Goal: Information Seeking & Learning: Learn about a topic

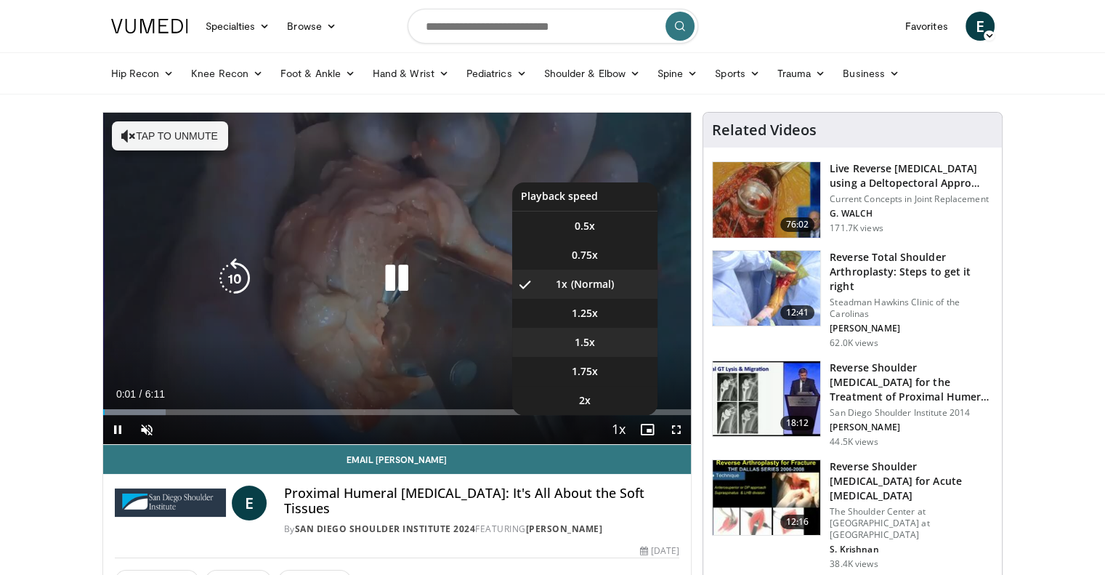
click at [594, 339] on li "1.5x" at bounding box center [584, 342] width 145 height 29
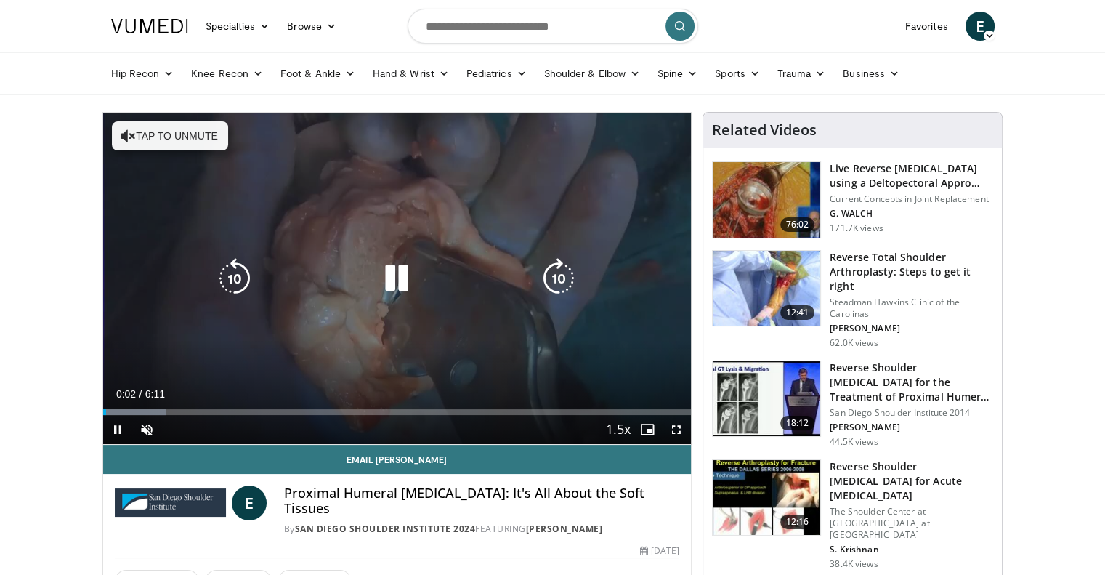
click at [201, 139] on button "Tap to unmute" at bounding box center [170, 135] width 116 height 29
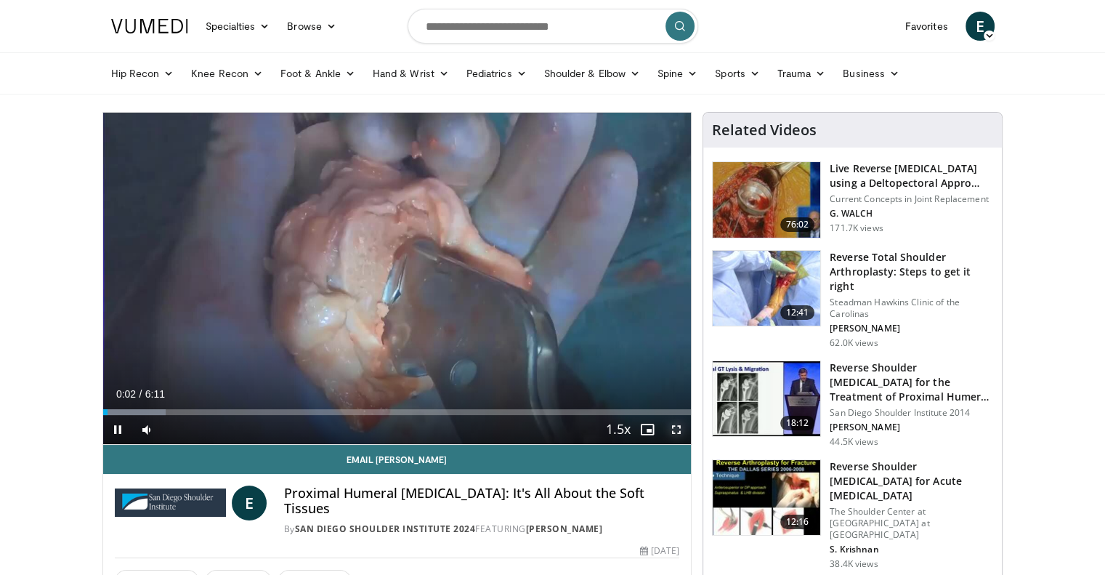
click at [679, 432] on span "Video Player" at bounding box center [676, 429] width 29 height 29
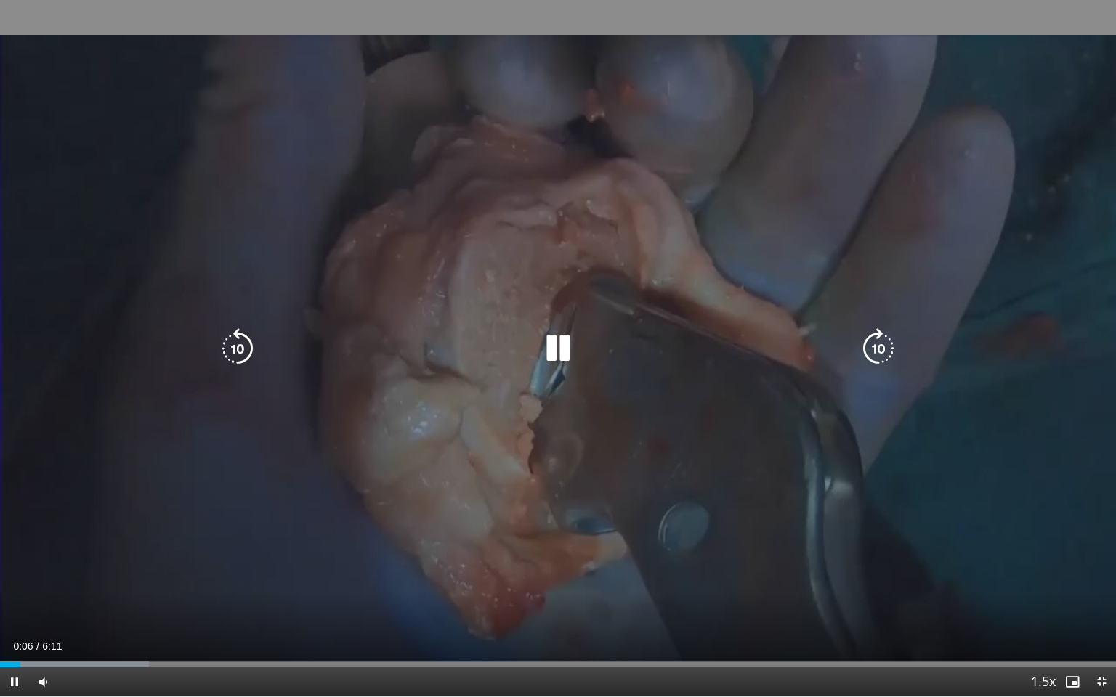
click at [785, 519] on div "10 seconds Tap to unmute" at bounding box center [558, 348] width 1116 height 697
click at [799, 522] on div "10 seconds Tap to unmute" at bounding box center [558, 348] width 1116 height 697
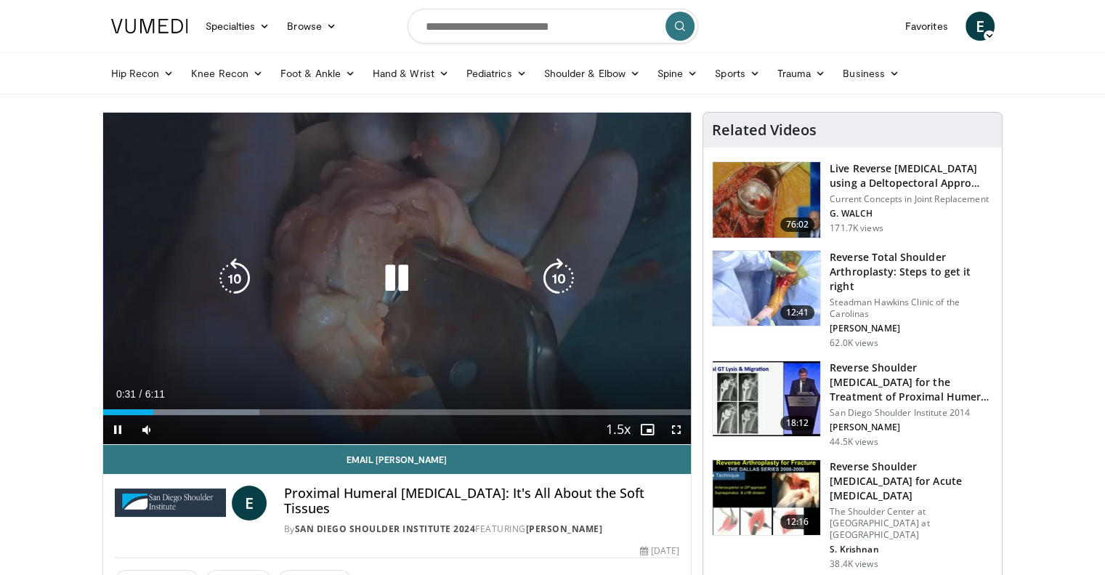
click at [553, 357] on div "10 seconds Tap to unmute" at bounding box center [397, 278] width 588 height 331
click at [567, 261] on icon "Video Player" at bounding box center [558, 278] width 41 height 41
click at [235, 273] on icon "Video Player" at bounding box center [234, 278] width 41 height 41
click at [301, 254] on div "10 seconds Tap to unmute" at bounding box center [397, 278] width 588 height 331
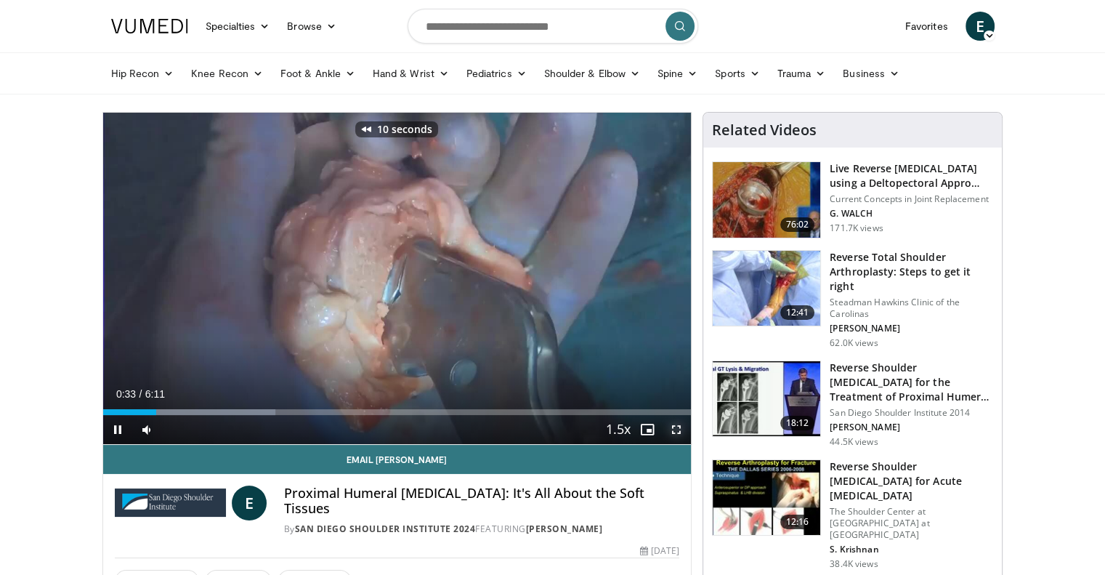
click at [679, 429] on span "Video Player" at bounding box center [676, 429] width 29 height 29
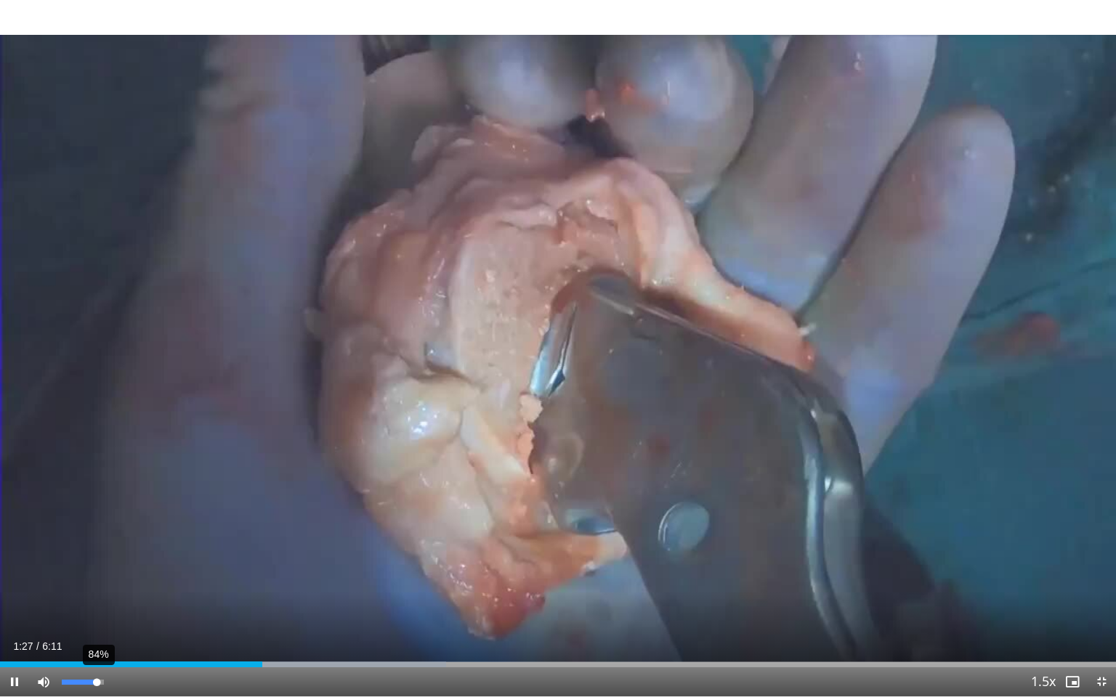
drag, startPoint x: 85, startPoint y: 680, endPoint x: 97, endPoint y: 680, distance: 11.6
click at [97, 574] on div "Volume Level" at bounding box center [79, 682] width 35 height 5
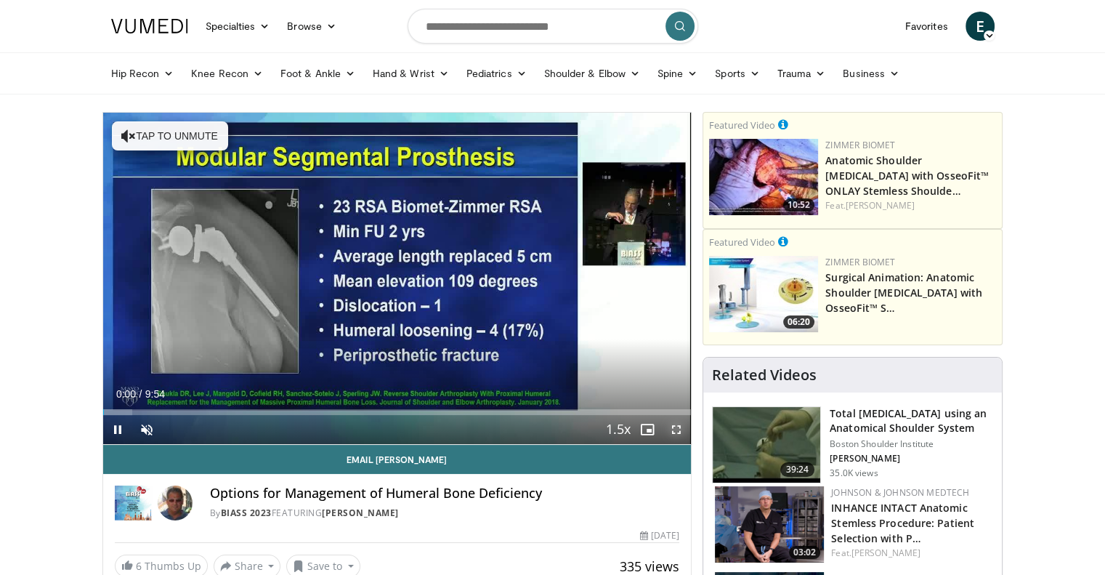
click at [676, 426] on span "Video Player" at bounding box center [676, 429] width 29 height 29
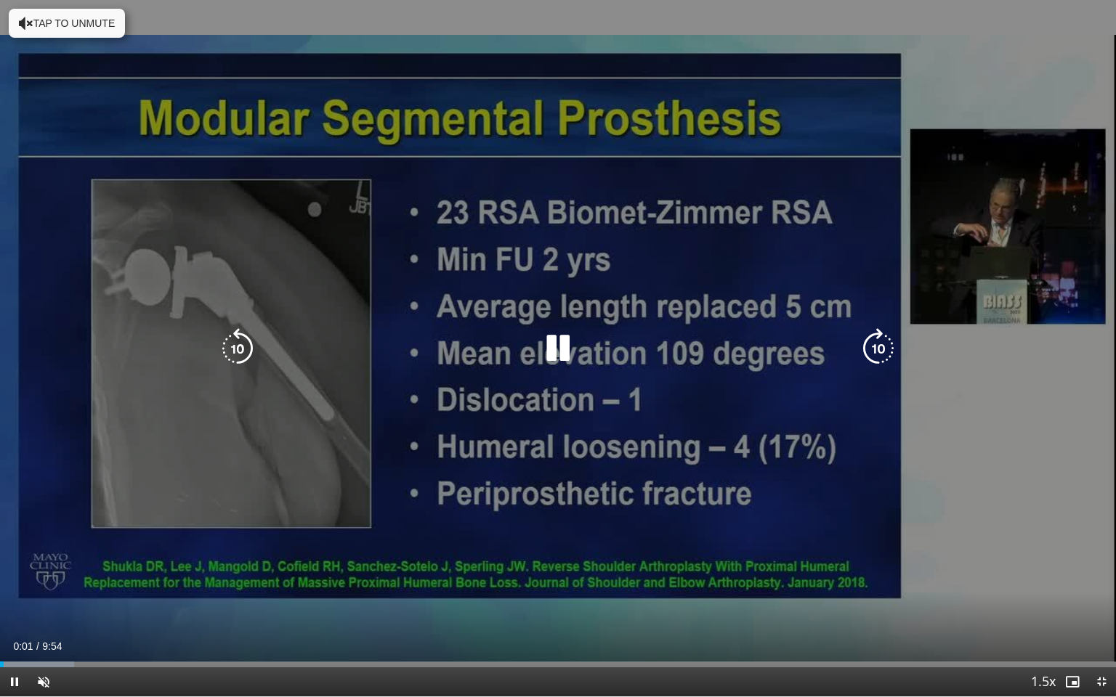
click at [96, 32] on button "Tap to unmute" at bounding box center [67, 23] width 116 height 29
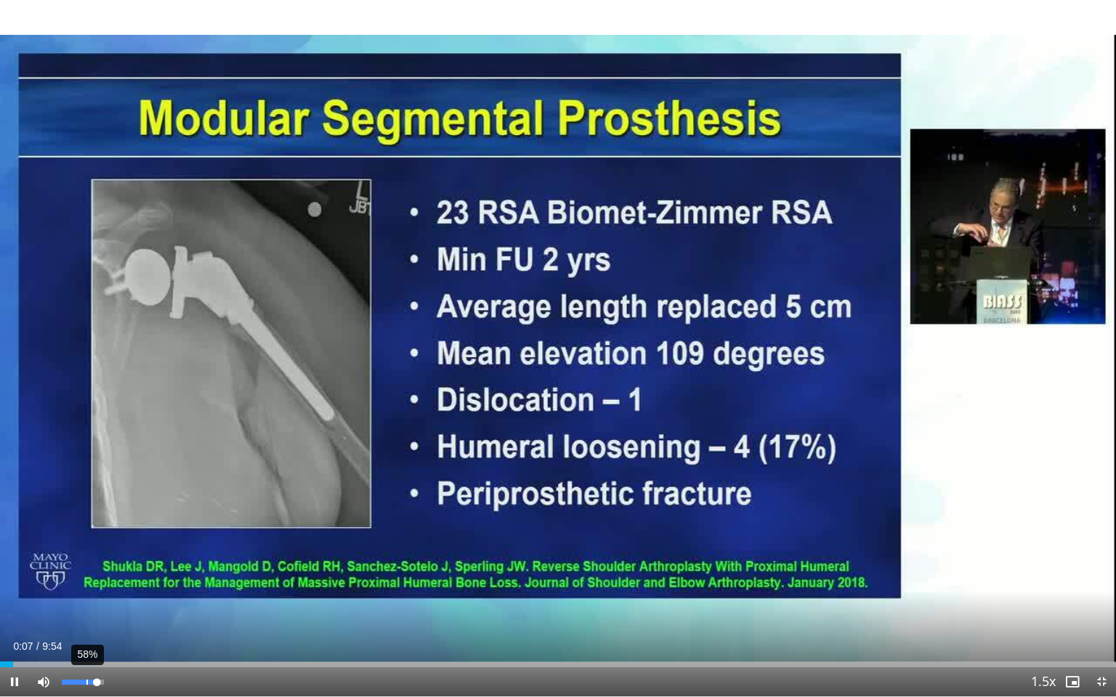
click at [86, 574] on div "58%" at bounding box center [82, 682] width 41 height 5
click at [90, 574] on div "Volume Level" at bounding box center [76, 682] width 28 height 5
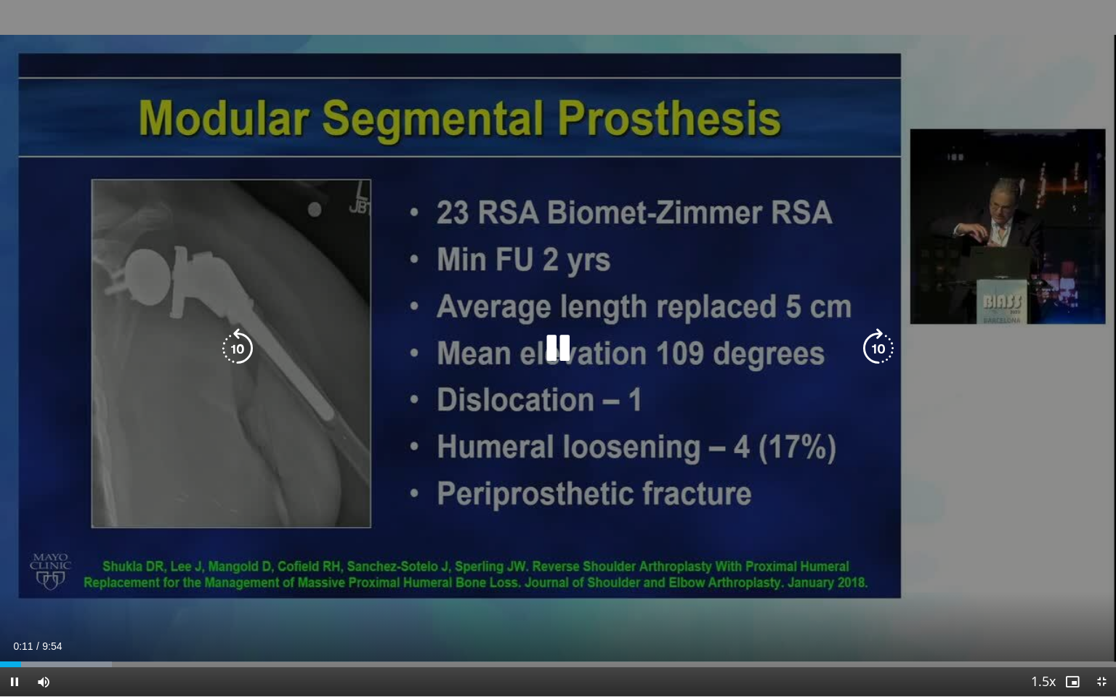
click at [121, 564] on div "10 seconds Tap to unmute" at bounding box center [558, 348] width 1116 height 697
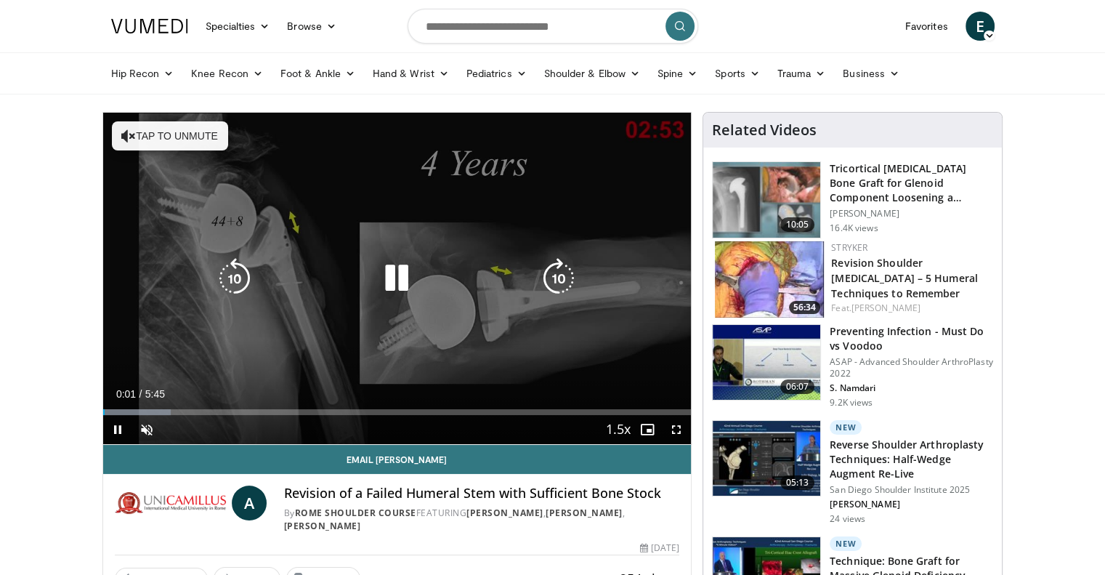
click at [189, 141] on button "Tap to unmute" at bounding box center [170, 135] width 116 height 29
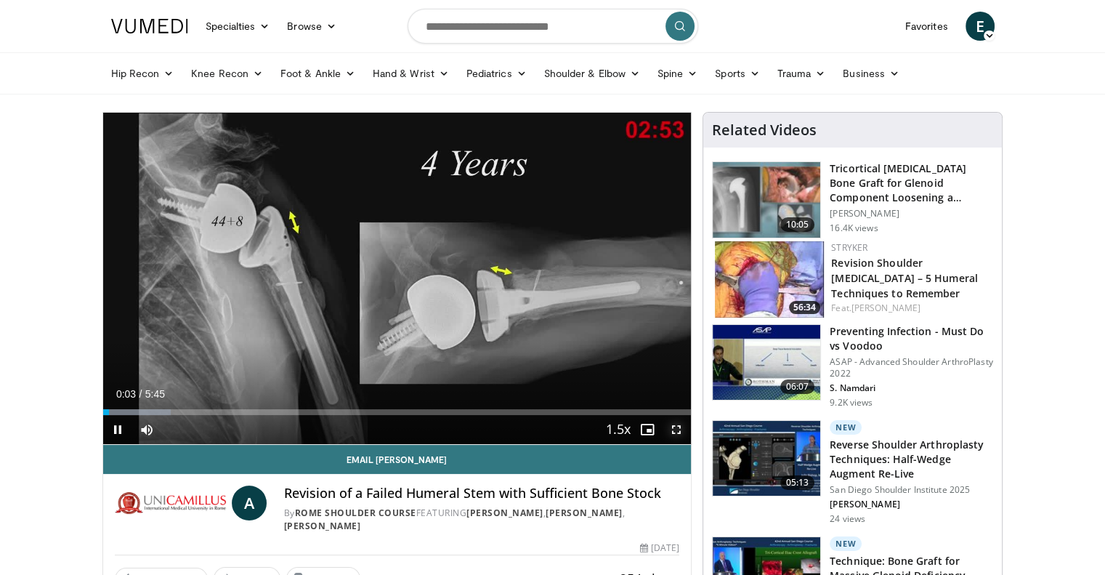
click at [671, 426] on span "Video Player" at bounding box center [676, 429] width 29 height 29
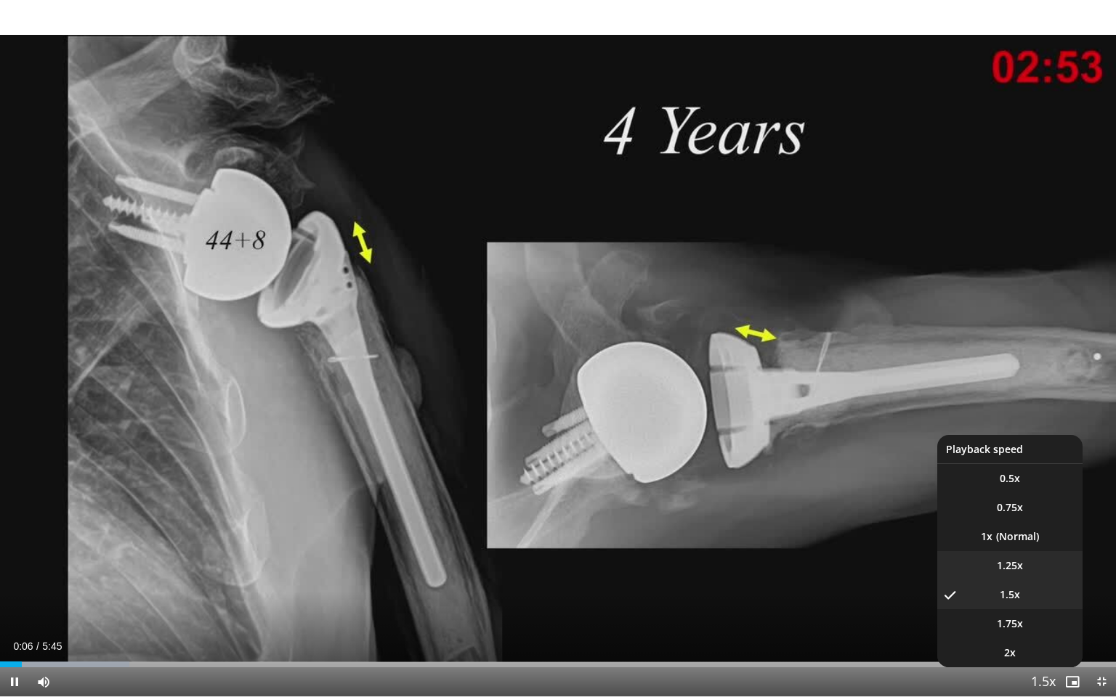
click at [1027, 558] on li "1.25x" at bounding box center [1009, 565] width 145 height 29
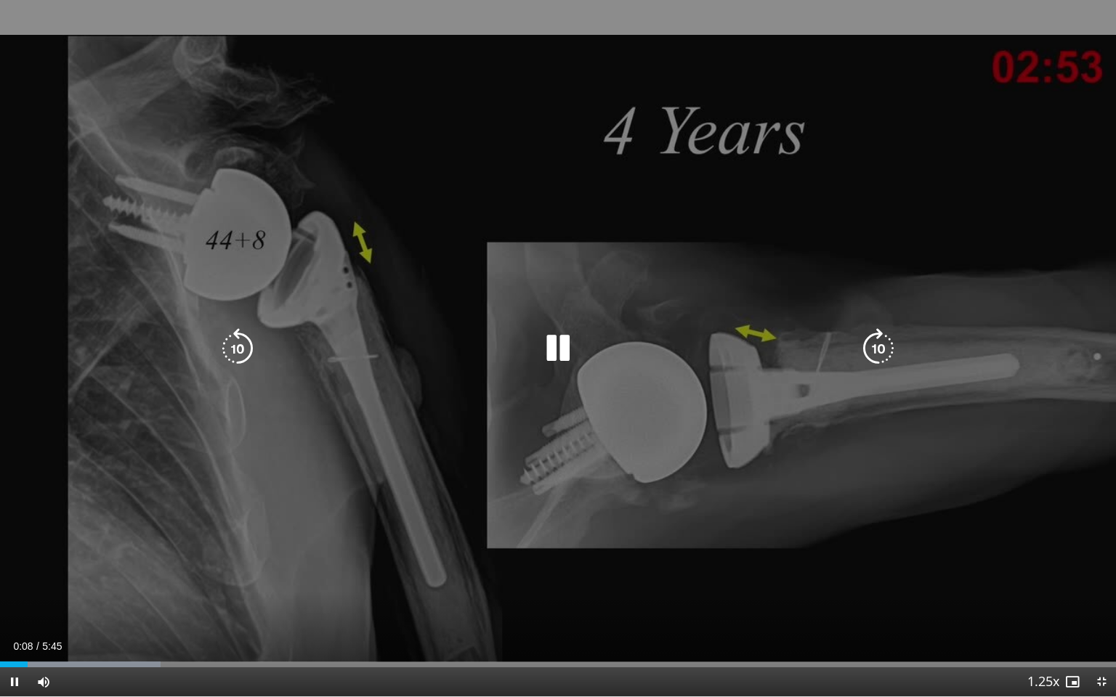
click at [1013, 574] on div "10 seconds Tap to unmute" at bounding box center [558, 348] width 1116 height 697
click at [1011, 574] on div "10 seconds Tap to unmute" at bounding box center [558, 348] width 1116 height 697
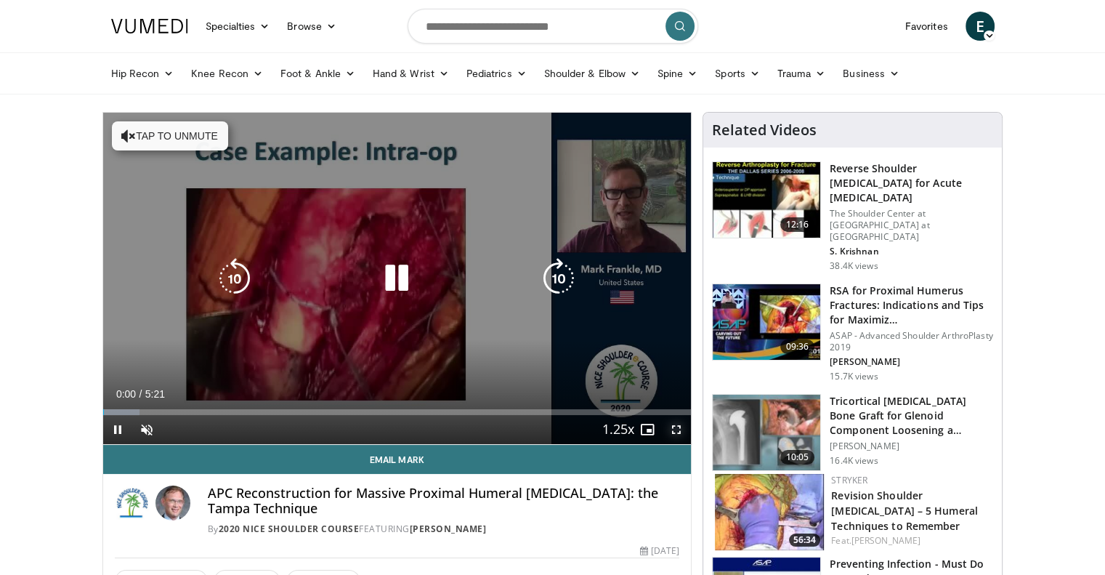
drag, startPoint x: 676, startPoint y: 424, endPoint x: 674, endPoint y: 510, distance: 85.8
click at [676, 424] on span "Video Player" at bounding box center [676, 429] width 29 height 29
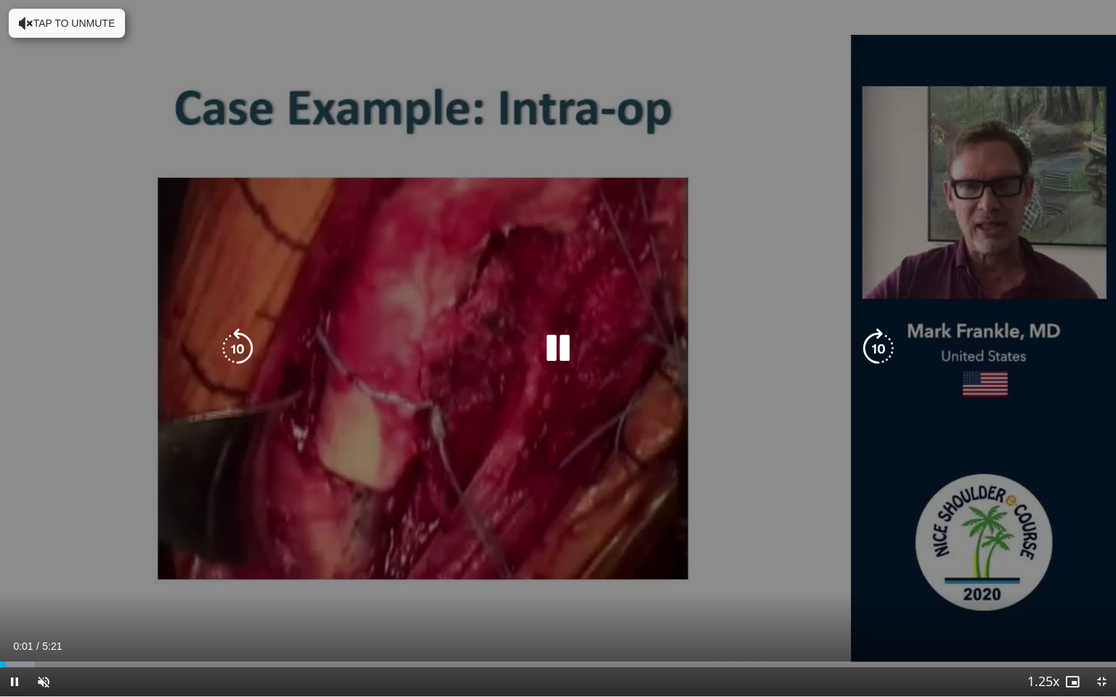
click at [116, 16] on button "Tap to unmute" at bounding box center [67, 23] width 116 height 29
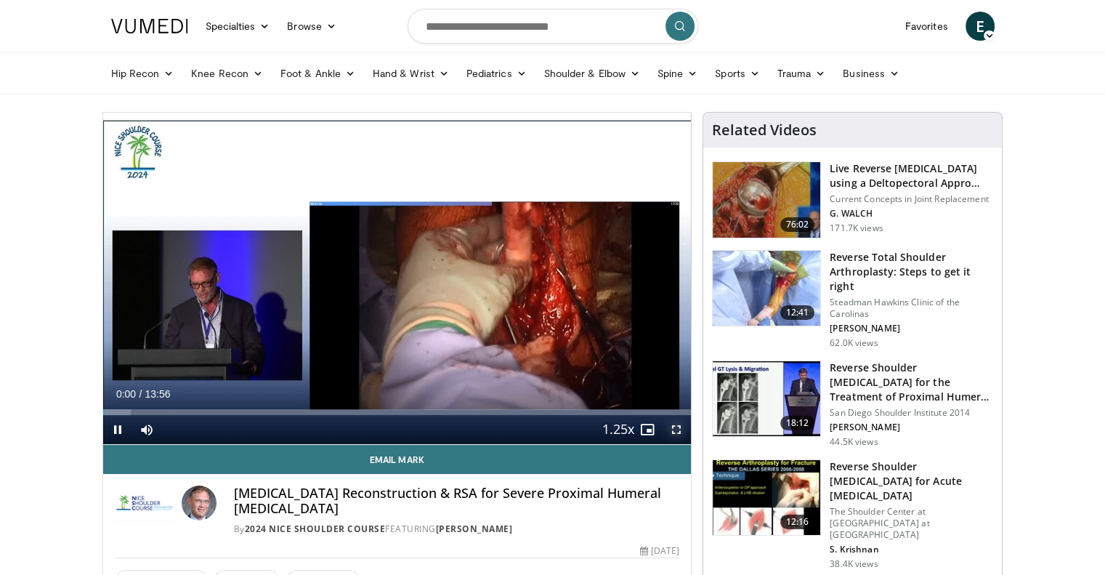
click at [669, 430] on span "Video Player" at bounding box center [676, 429] width 29 height 29
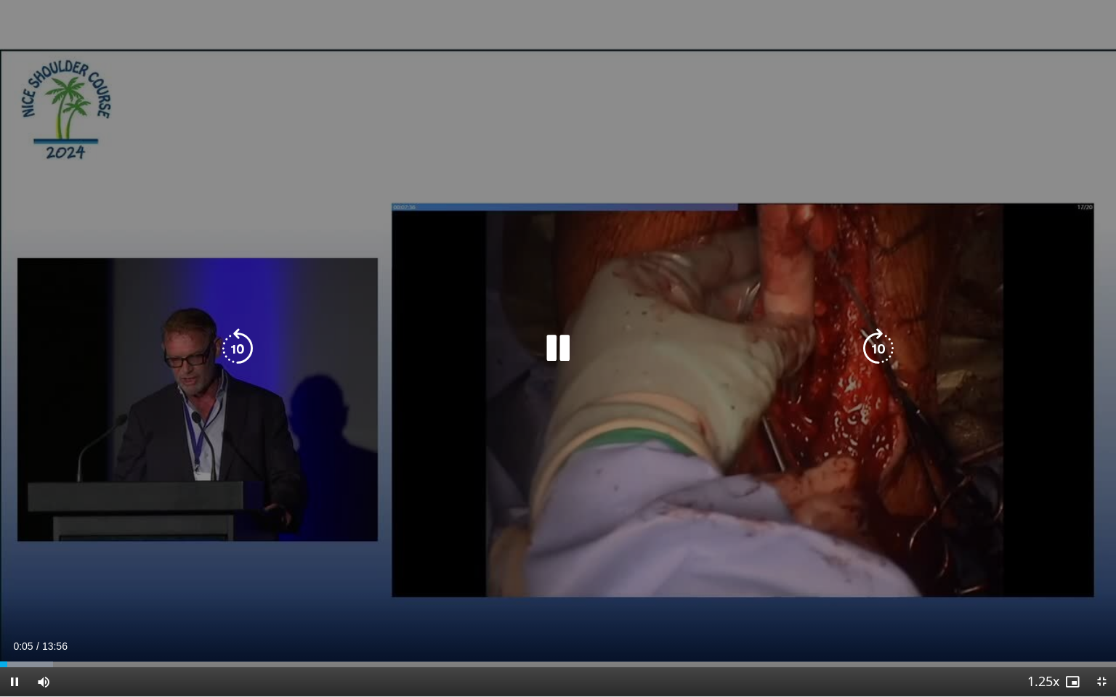
click at [421, 242] on div "10 seconds Tap to unmute" at bounding box center [558, 348] width 1116 height 697
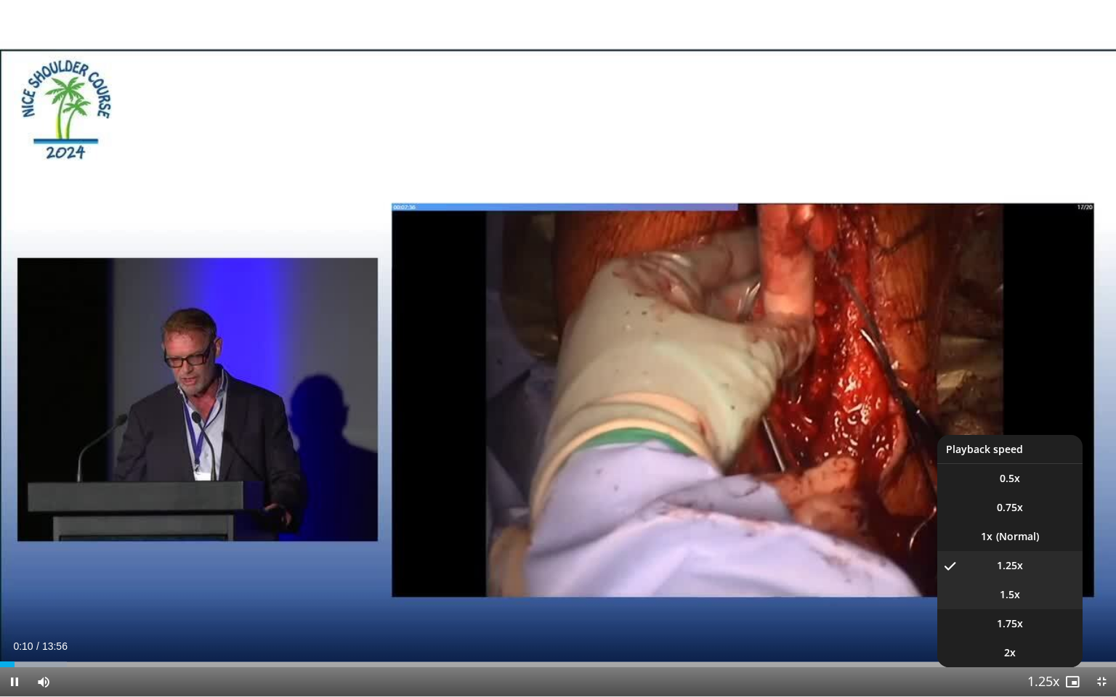
click at [1011, 574] on span "1.5x" at bounding box center [1010, 595] width 20 height 15
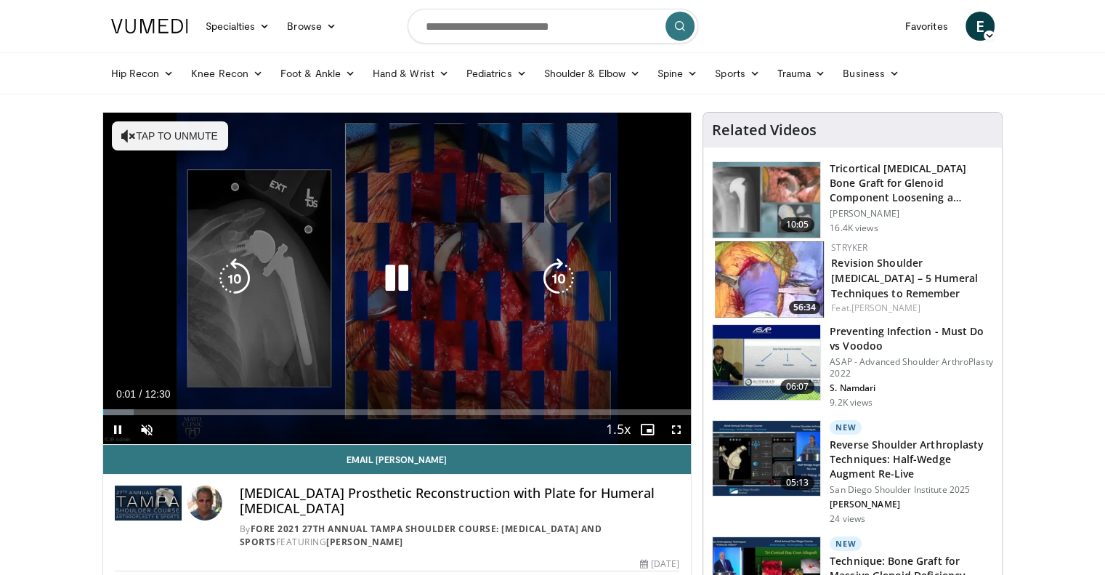
drag, startPoint x: 183, startPoint y: 129, endPoint x: 234, endPoint y: 159, distance: 59.3
click at [183, 128] on button "Tap to unmute" at bounding box center [170, 135] width 116 height 29
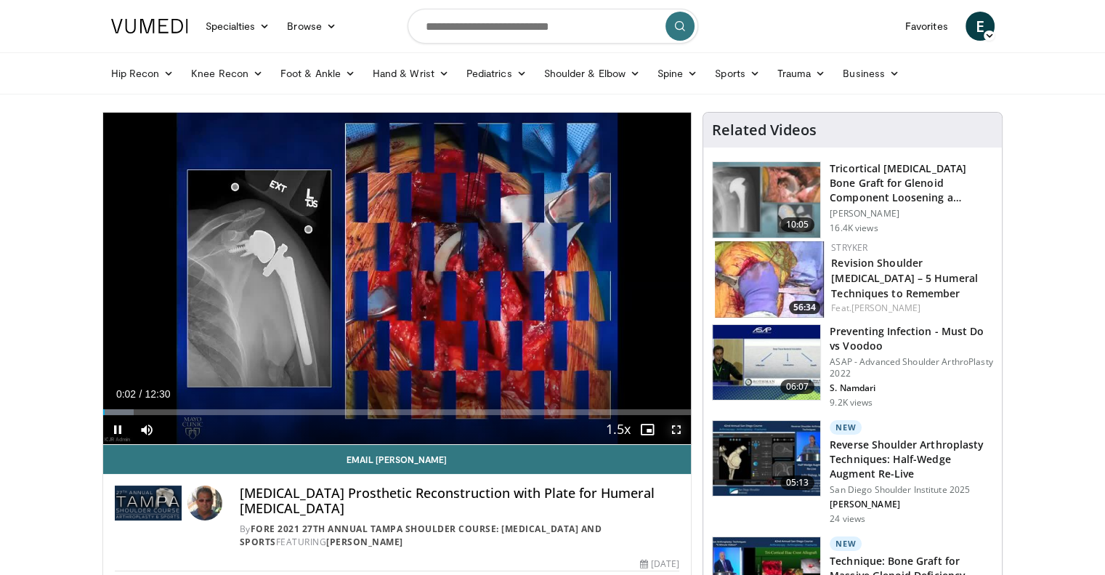
click at [680, 430] on span "Video Player" at bounding box center [676, 429] width 29 height 29
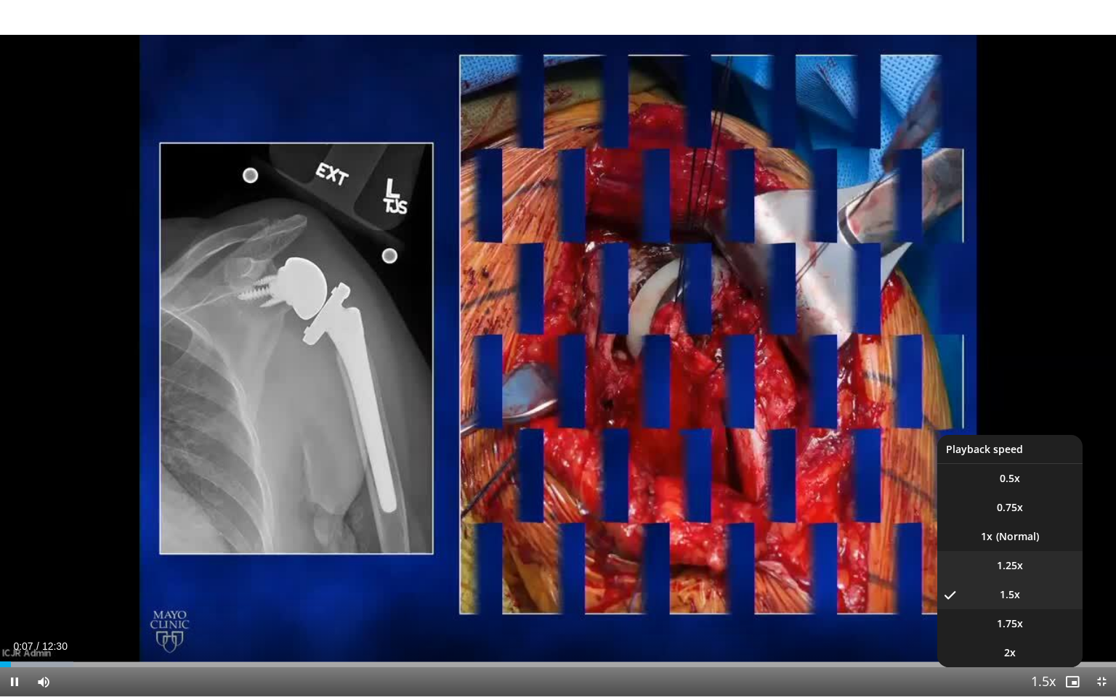
click at [1039, 567] on li "1.25x" at bounding box center [1009, 565] width 145 height 29
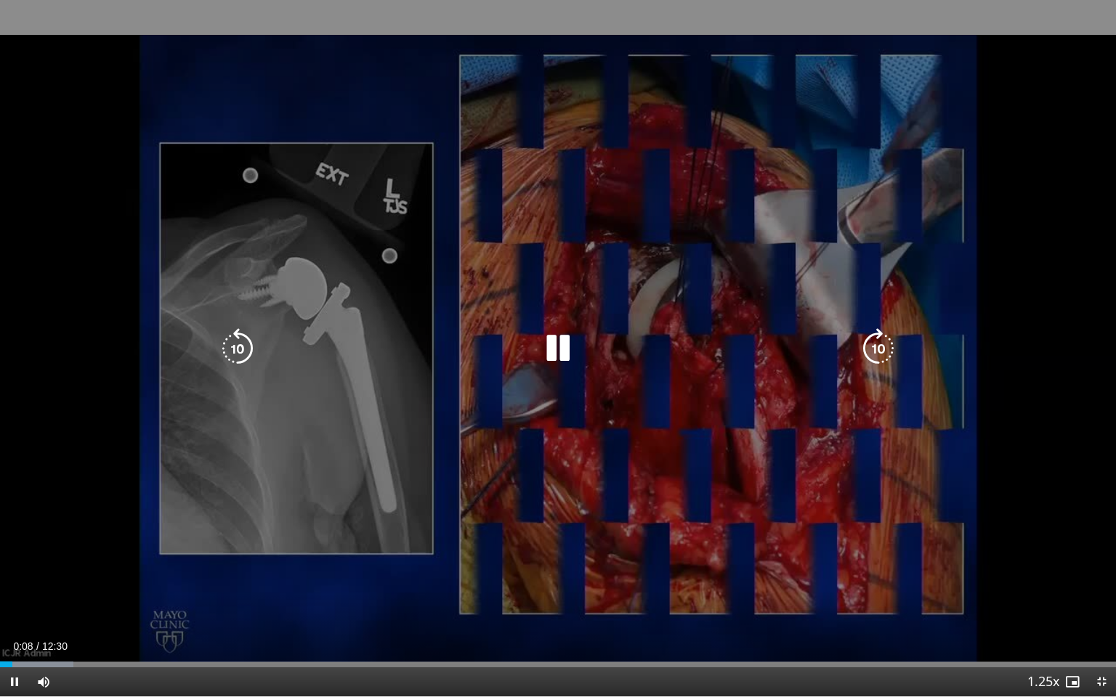
click at [1023, 515] on div "10 seconds Tap to unmute" at bounding box center [558, 348] width 1116 height 697
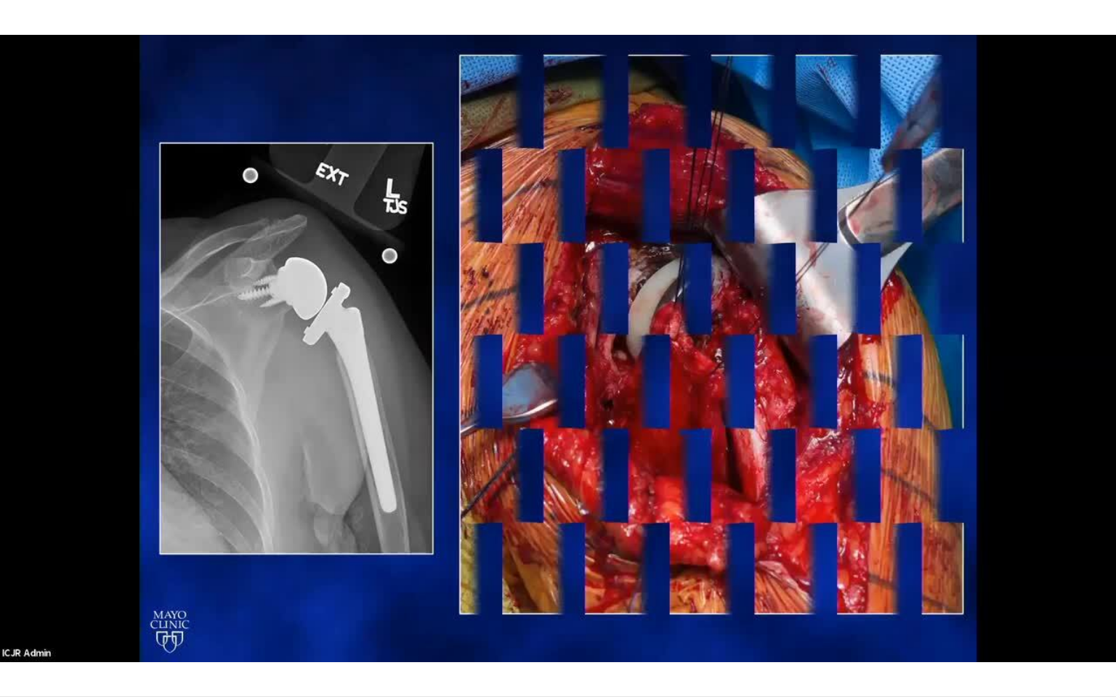
click at [1026, 486] on div "30 seconds Tap to unmute" at bounding box center [558, 348] width 1116 height 697
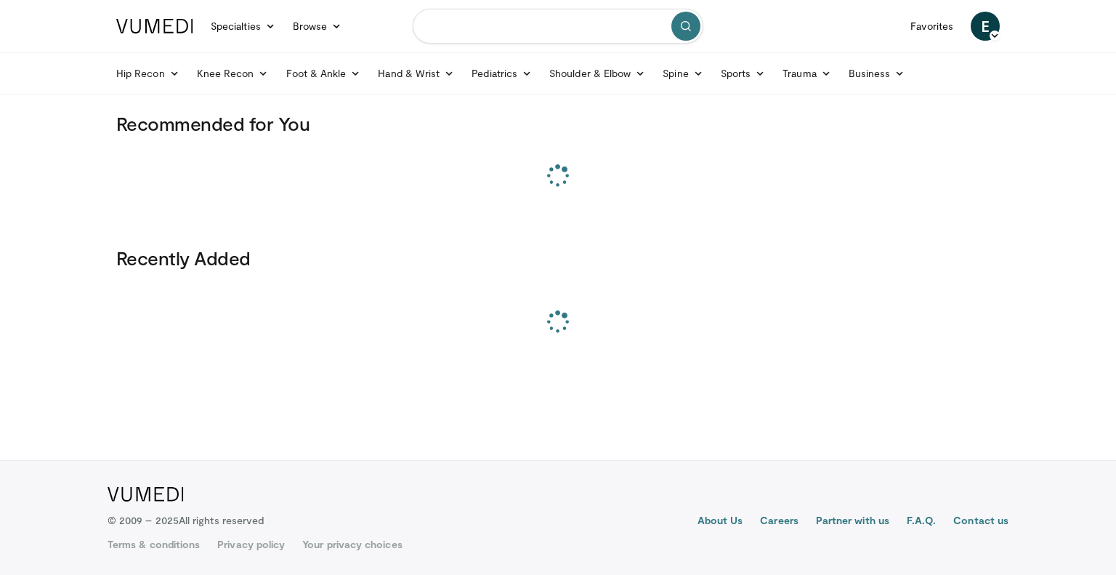
click at [511, 27] on input "Search topics, interventions" at bounding box center [558, 26] width 291 height 35
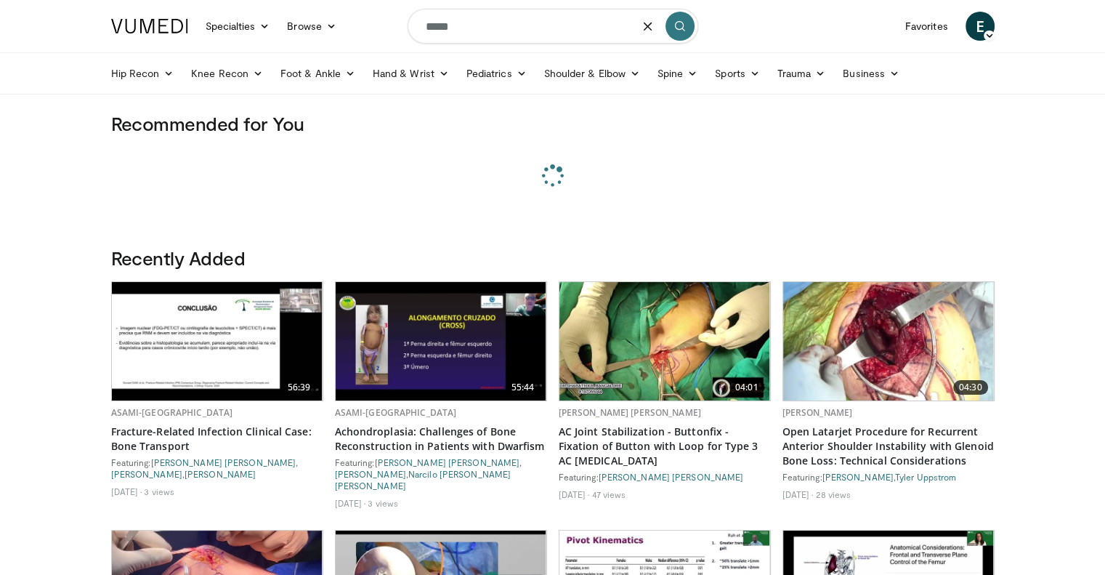
type input "*****"
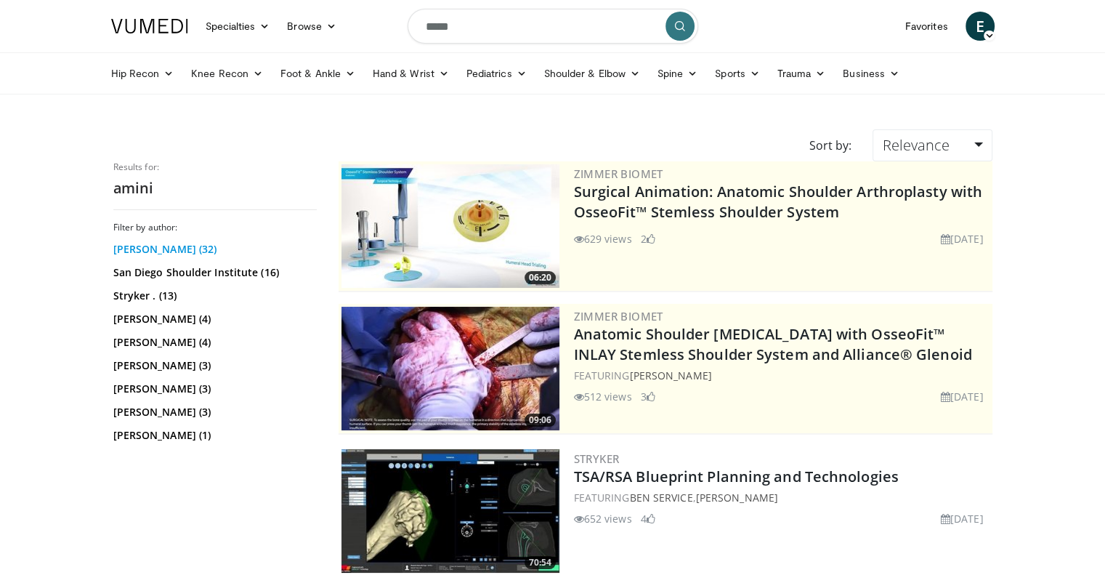
click at [152, 246] on link "[PERSON_NAME] (32)" at bounding box center [213, 249] width 200 height 15
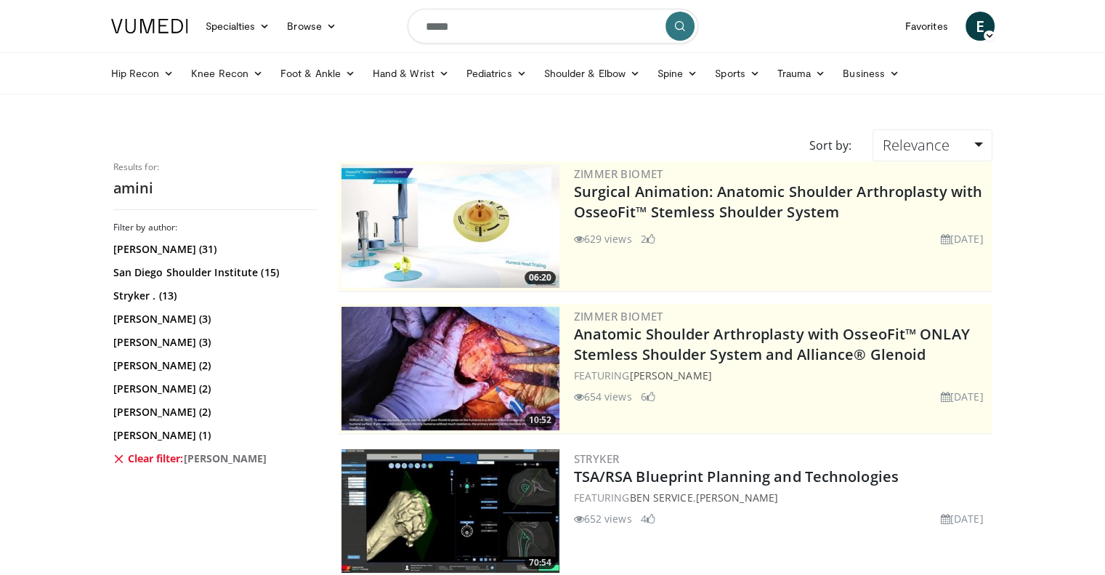
click at [477, 23] on input "*****" at bounding box center [553, 26] width 291 height 35
click at [477, 24] on input "*****" at bounding box center [553, 26] width 291 height 35
type input "******"
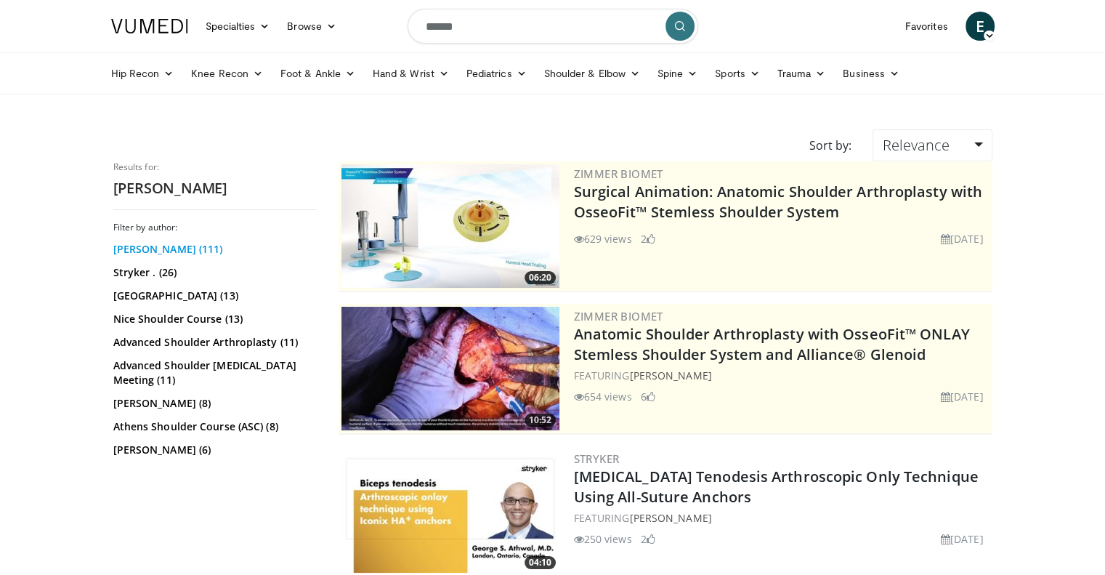
click at [127, 248] on link "[PERSON_NAME] (111)" at bounding box center [213, 249] width 200 height 15
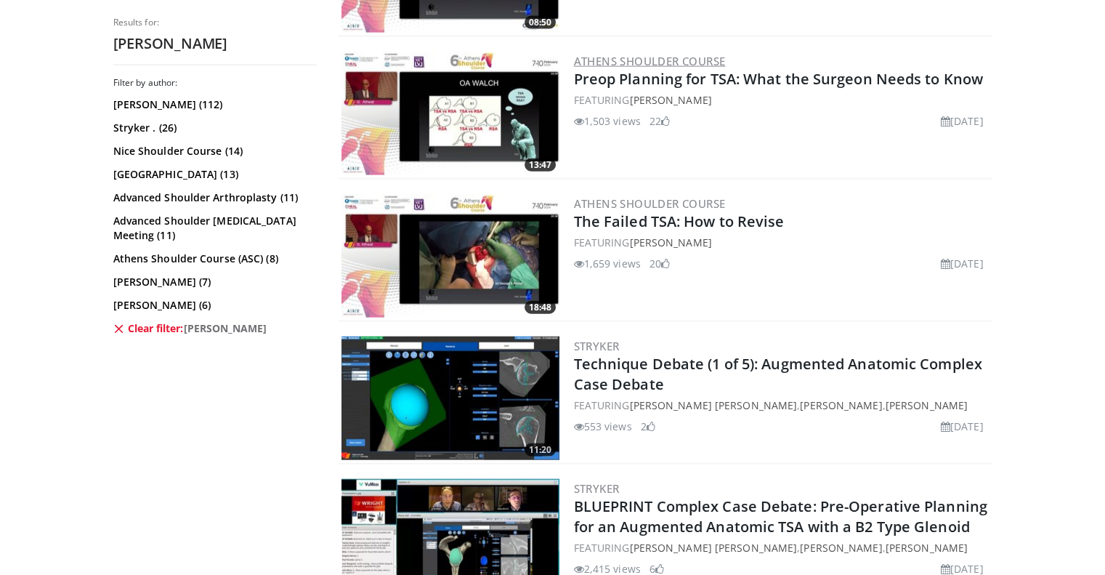
scroll to position [3606, 0]
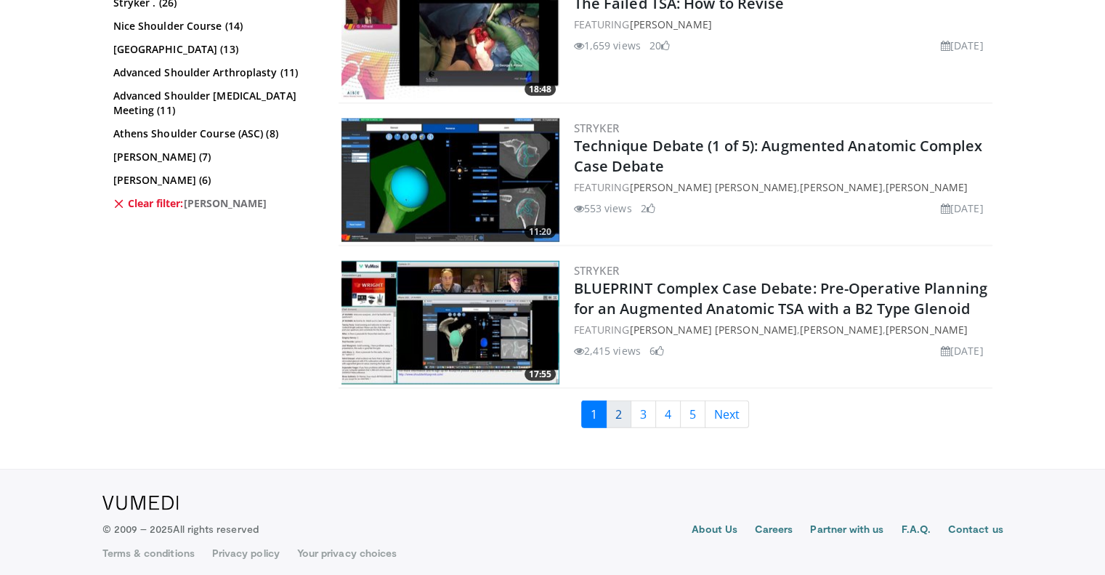
click at [619, 412] on link "2" at bounding box center [618, 414] width 25 height 28
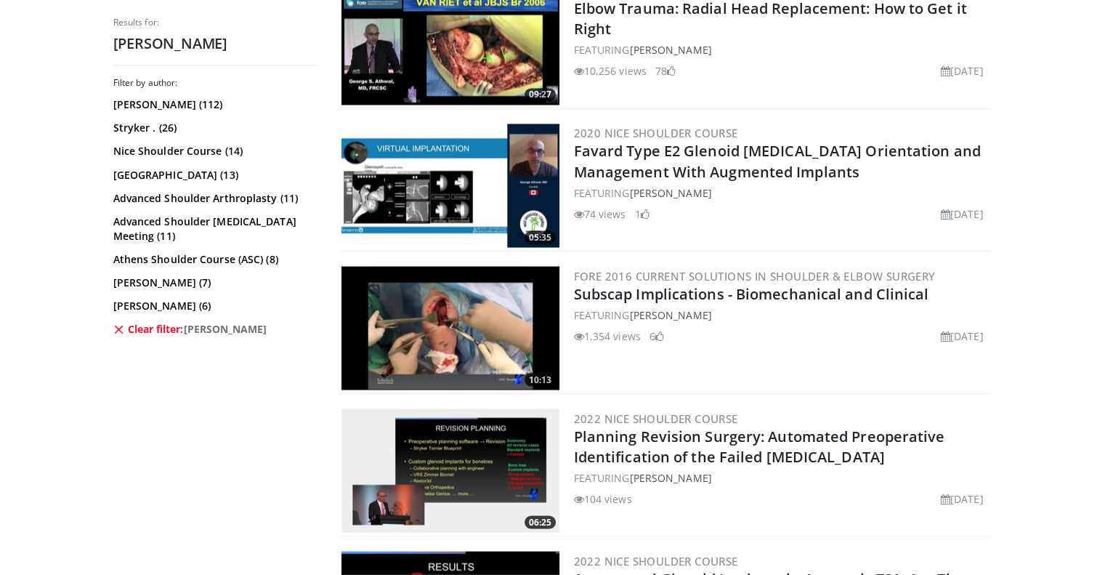
scroll to position [3598, 0]
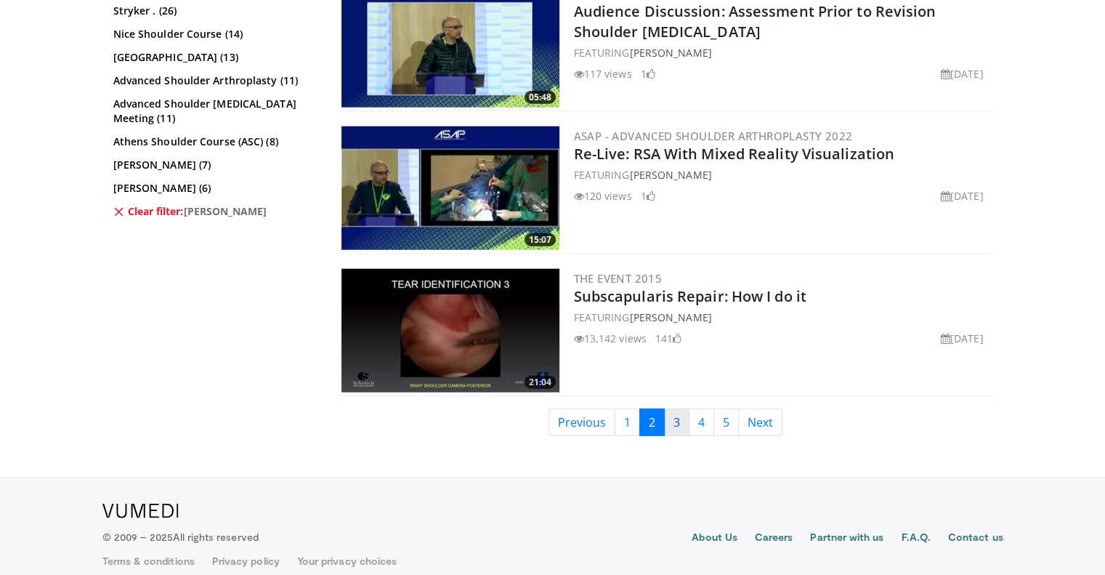
click at [676, 408] on link "3" at bounding box center [676, 422] width 25 height 28
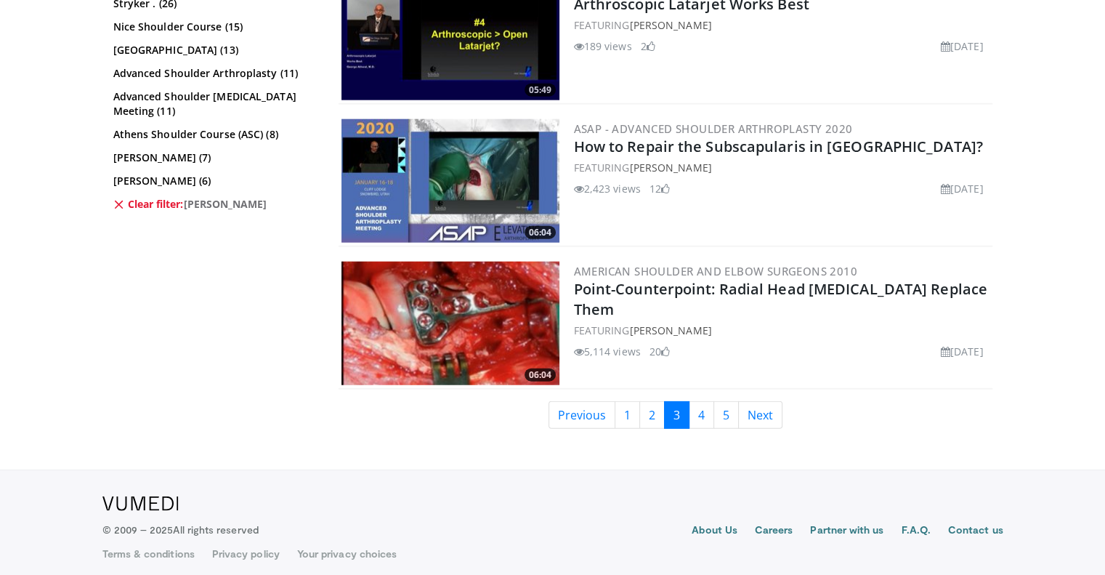
scroll to position [3606, 0]
click at [708, 408] on link "4" at bounding box center [701, 414] width 25 height 28
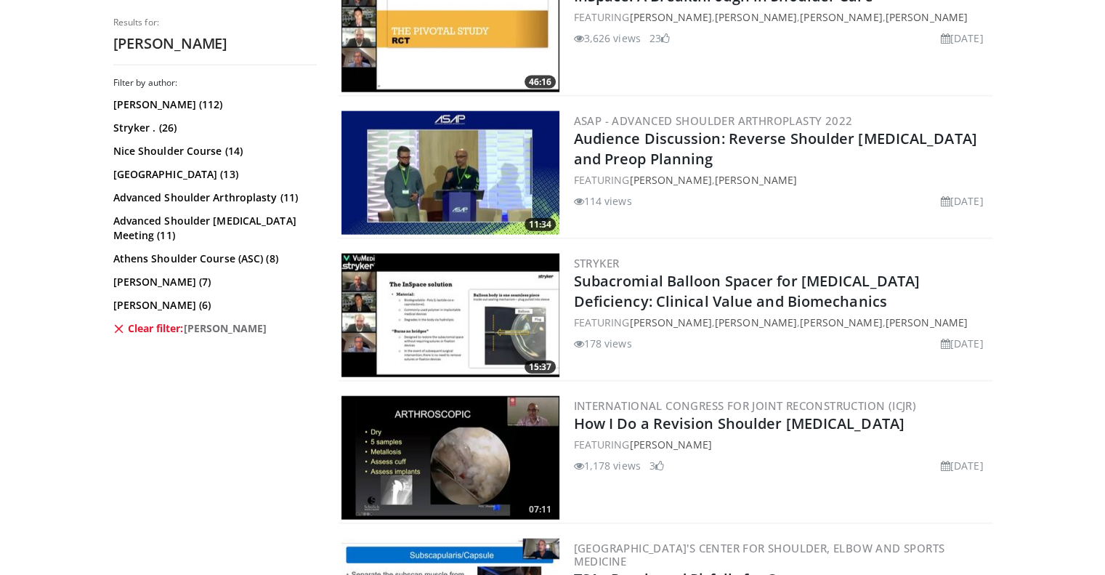
scroll to position [3606, 0]
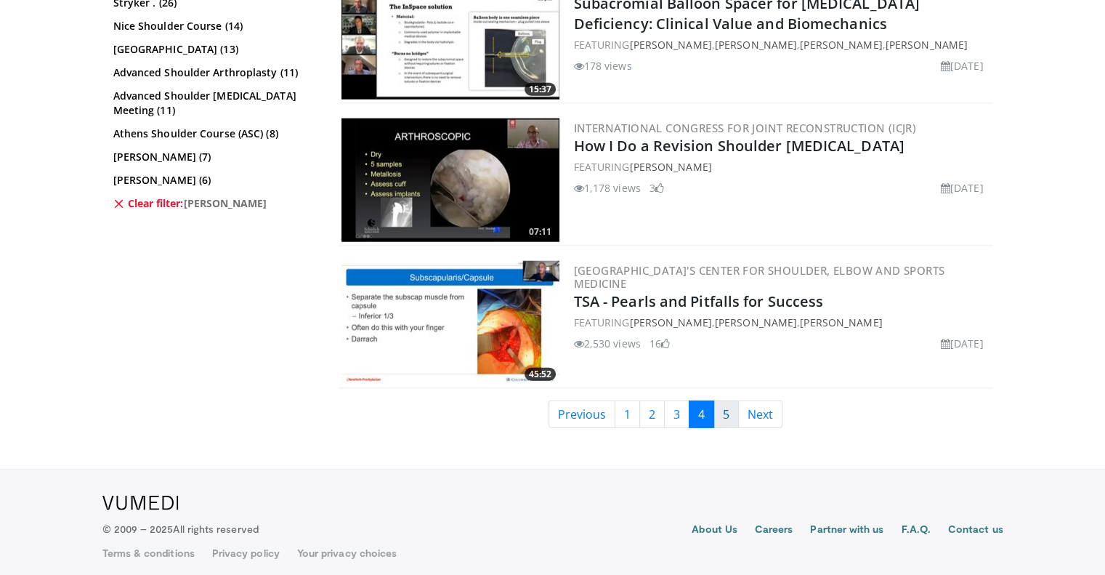
click at [724, 410] on link "5" at bounding box center [725, 414] width 25 height 28
